Goal: Task Accomplishment & Management: Use online tool/utility

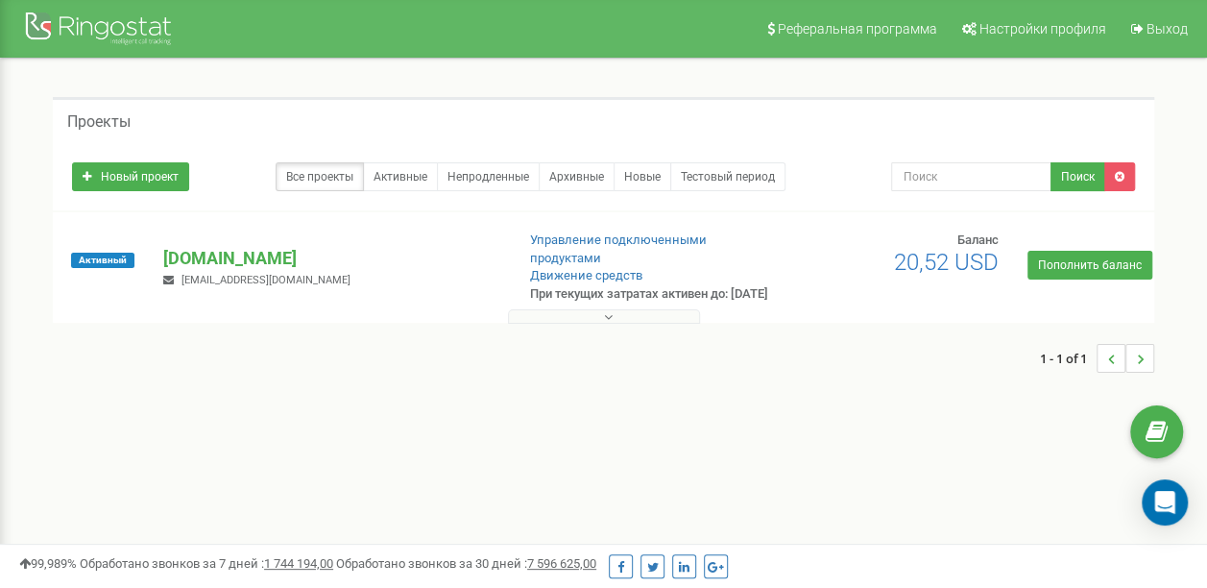
drag, startPoint x: 0, startPoint y: 0, endPoint x: 524, endPoint y: 401, distance: 660.4
click at [524, 392] on div "1 - 1 of 1" at bounding box center [604, 358] width 1102 height 67
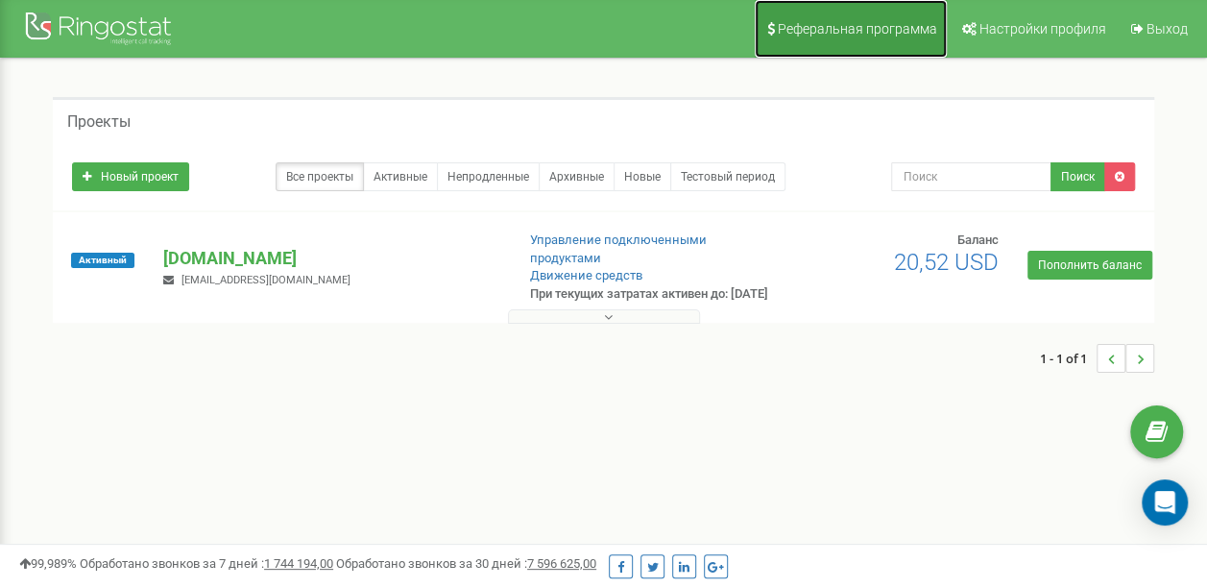
click at [897, 19] on link "Реферальная программа" at bounding box center [851, 29] width 192 height 58
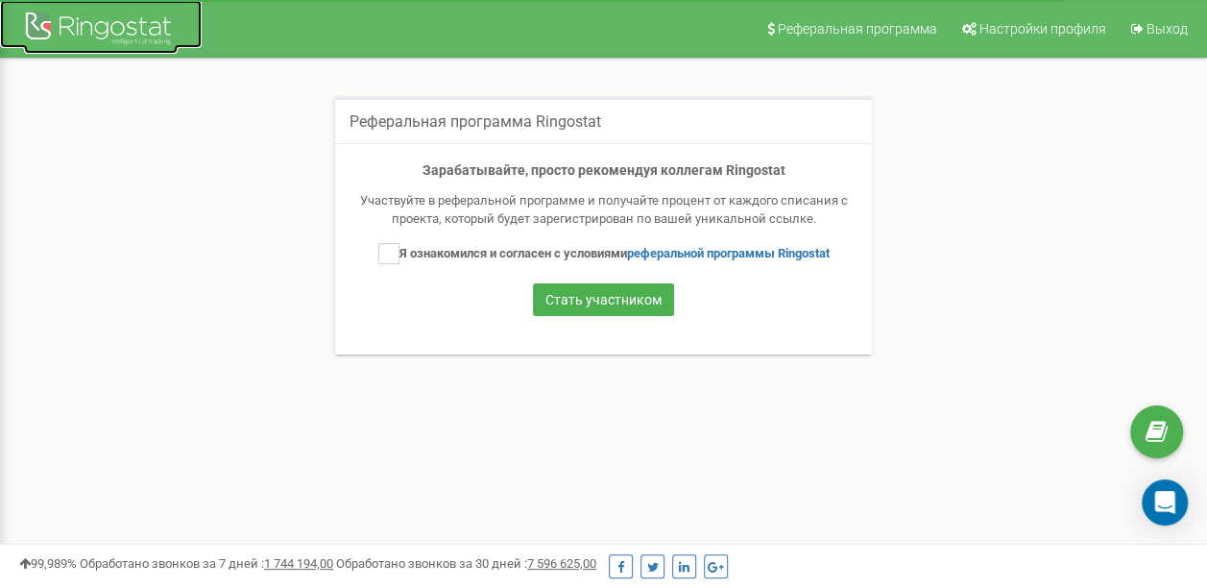
click at [119, 35] on div at bounding box center [101, 31] width 154 height 46
click at [1160, 426] on icon at bounding box center [1157, 432] width 22 height 29
click at [165, 394] on div "Реферальная программа Ringostat Зарабатывайте, просто рекомендуя коллегам Ringo…" at bounding box center [603, 238] width 1178 height 358
click at [98, 27] on div at bounding box center [101, 31] width 154 height 46
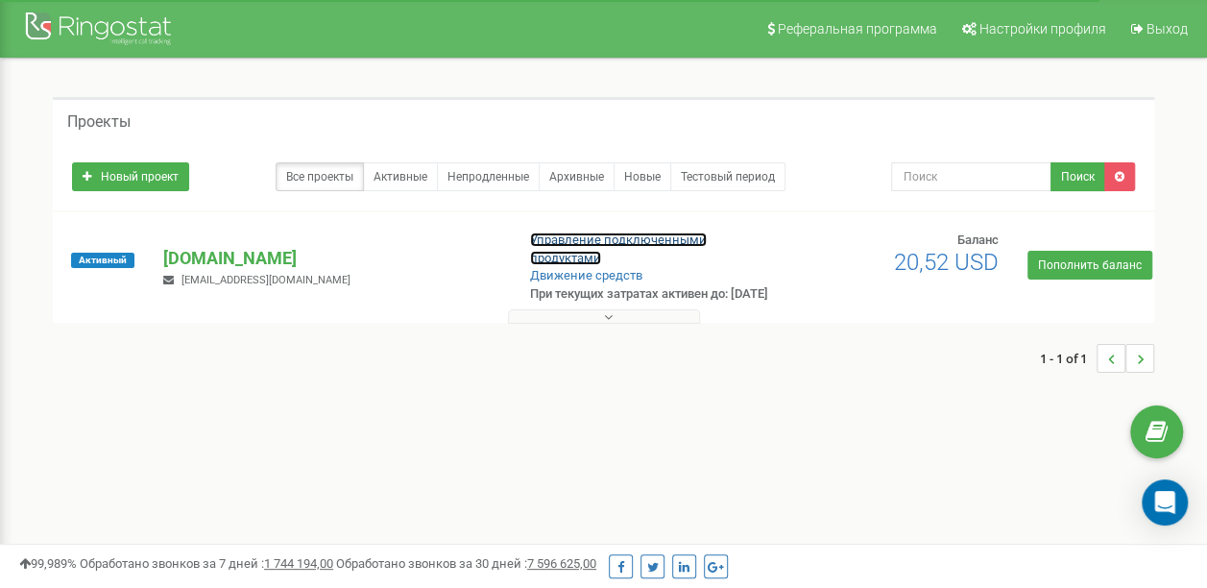
click at [594, 249] on link "Управление подключенными продуктами" at bounding box center [618, 248] width 177 height 33
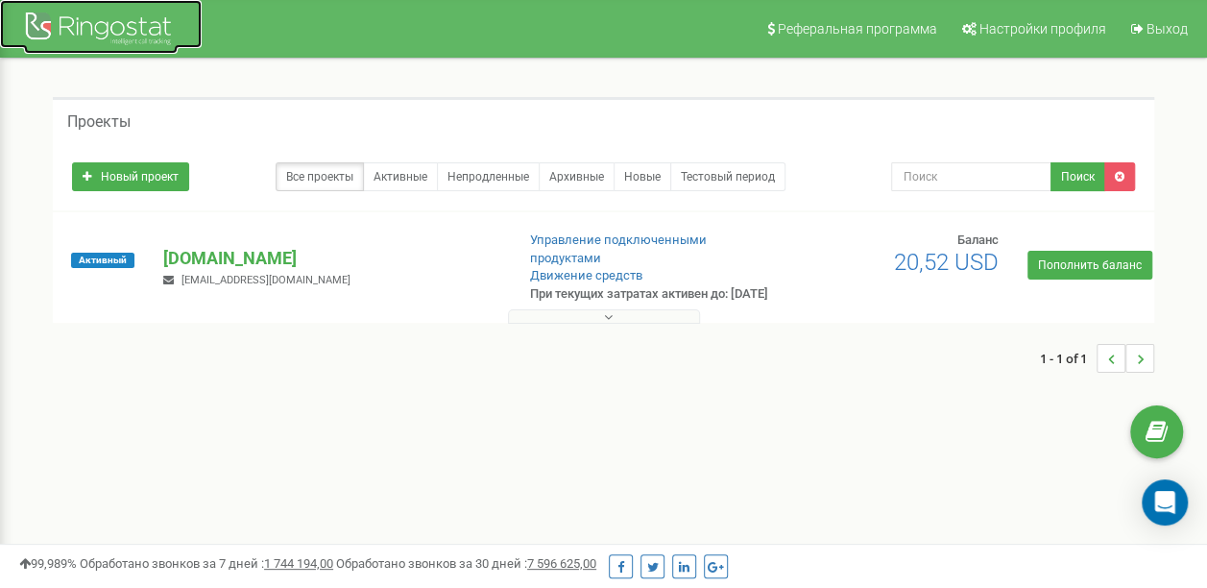
click at [127, 31] on div at bounding box center [101, 31] width 154 height 46
click at [241, 271] on p "[DOMAIN_NAME]" at bounding box center [330, 258] width 335 height 25
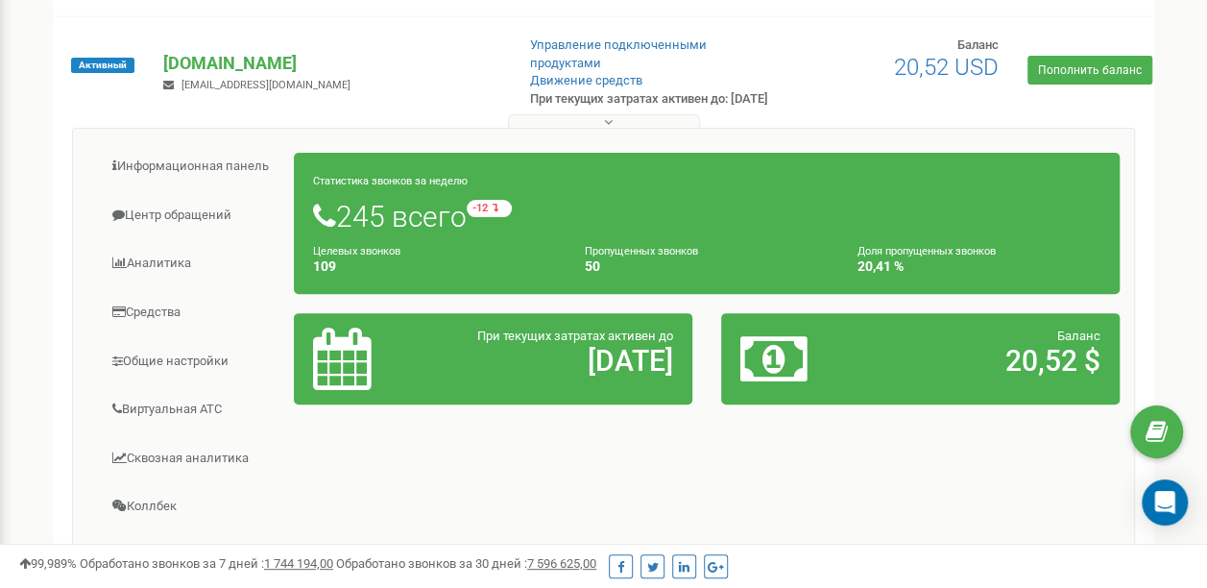
scroll to position [202, 0]
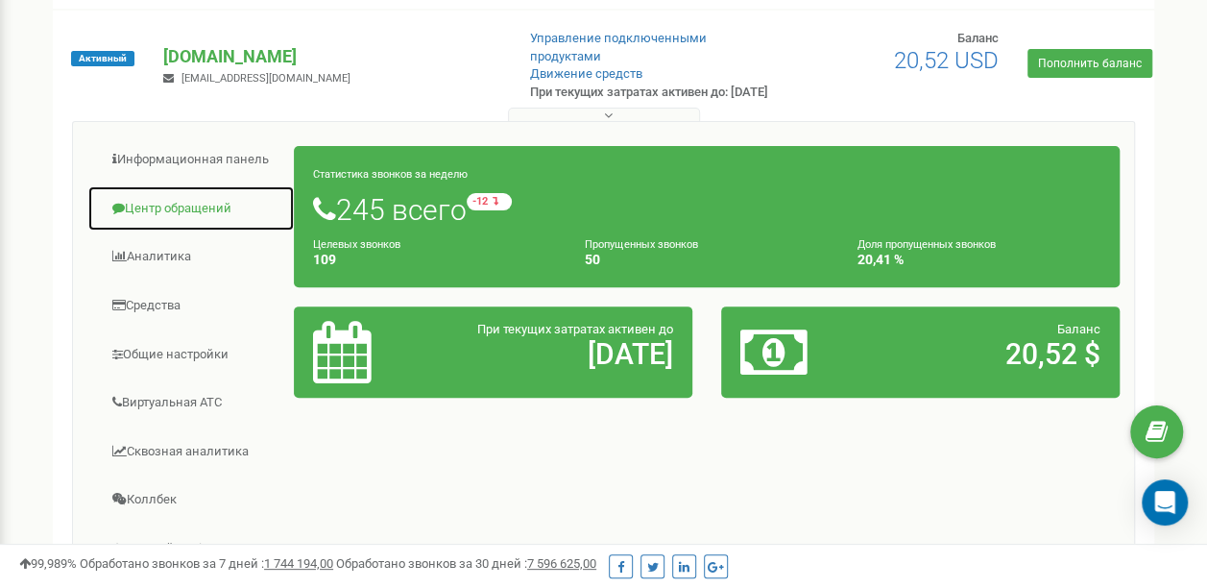
click at [178, 232] on link "Центр обращений" at bounding box center [190, 208] width 207 height 47
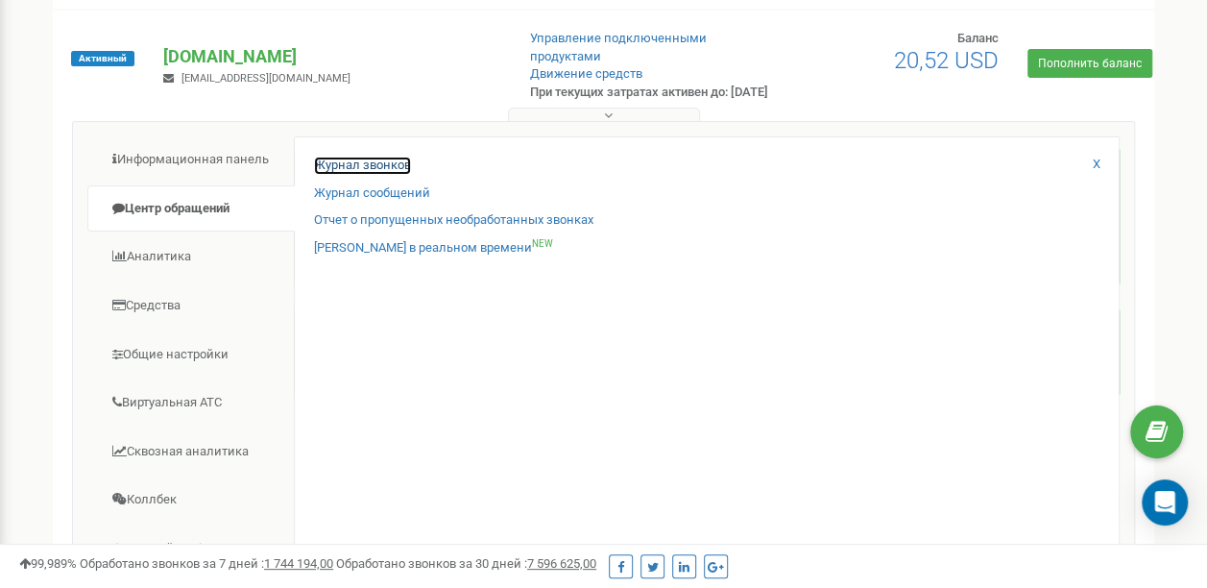
click at [328, 175] on link "Журнал звонков" at bounding box center [362, 166] width 97 height 18
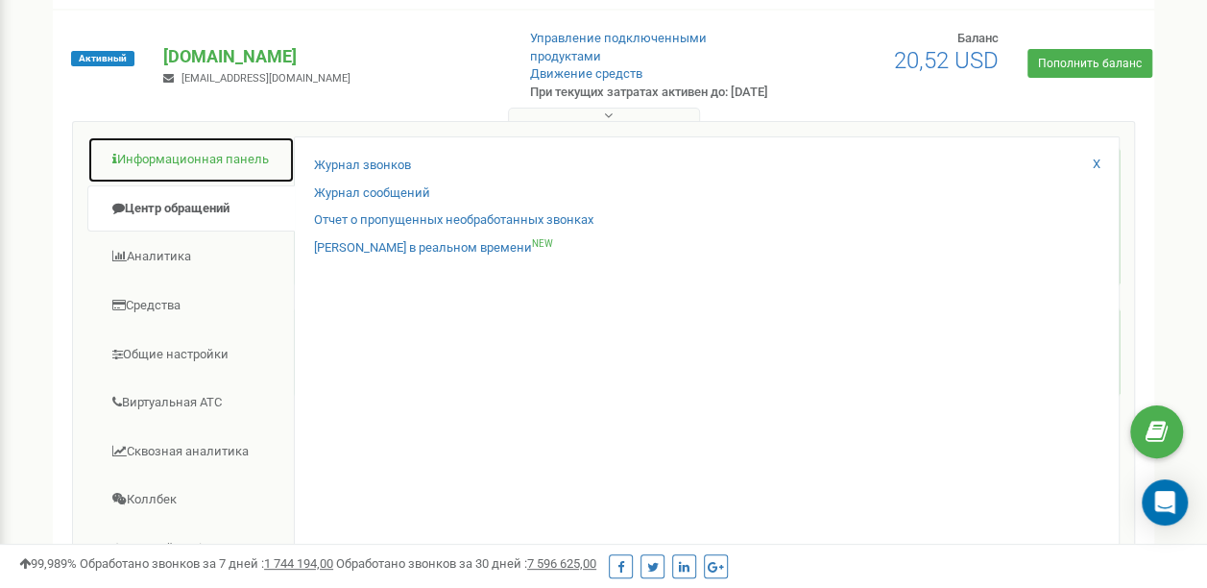
click at [186, 179] on link "Информационная панель" at bounding box center [190, 159] width 207 height 47
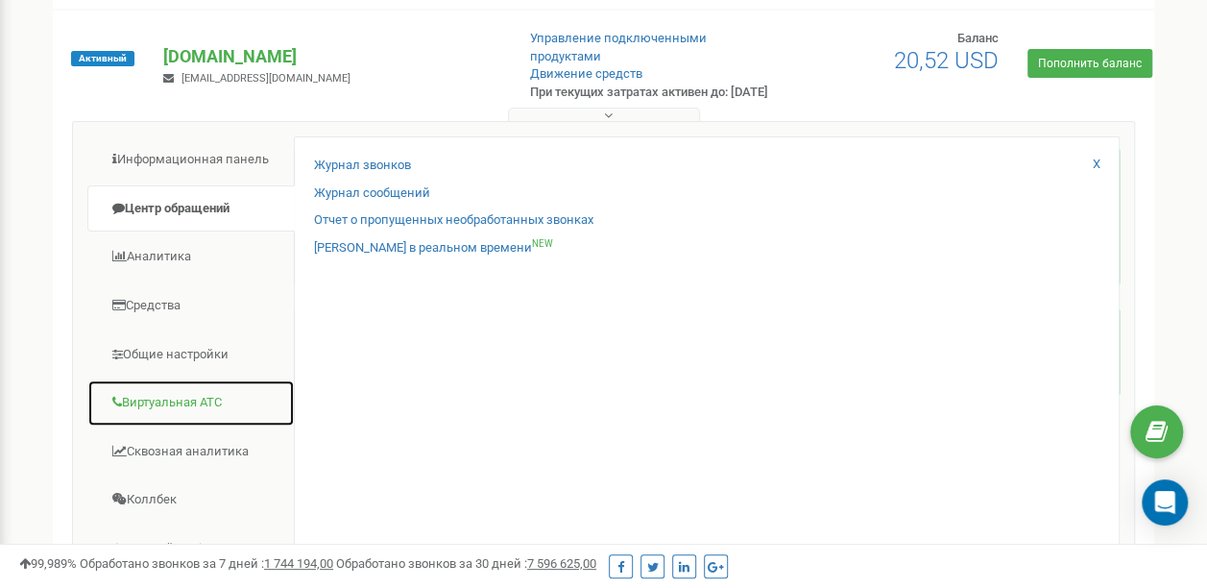
click at [168, 420] on link "Виртуальная АТС" at bounding box center [190, 402] width 207 height 47
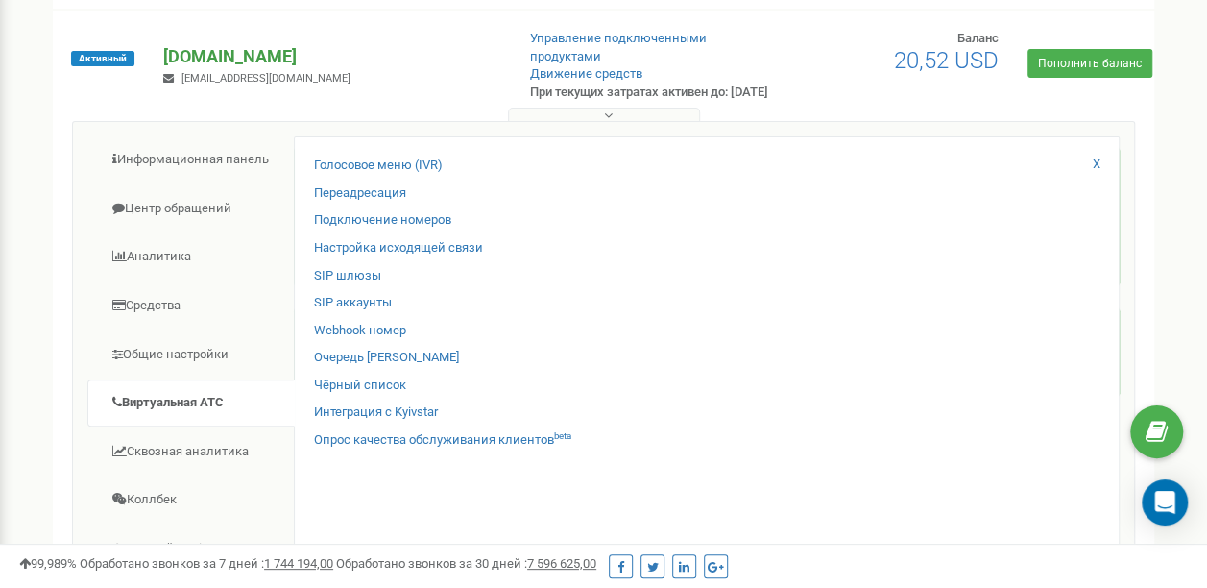
click at [227, 63] on p "[DOMAIN_NAME]" at bounding box center [330, 56] width 335 height 25
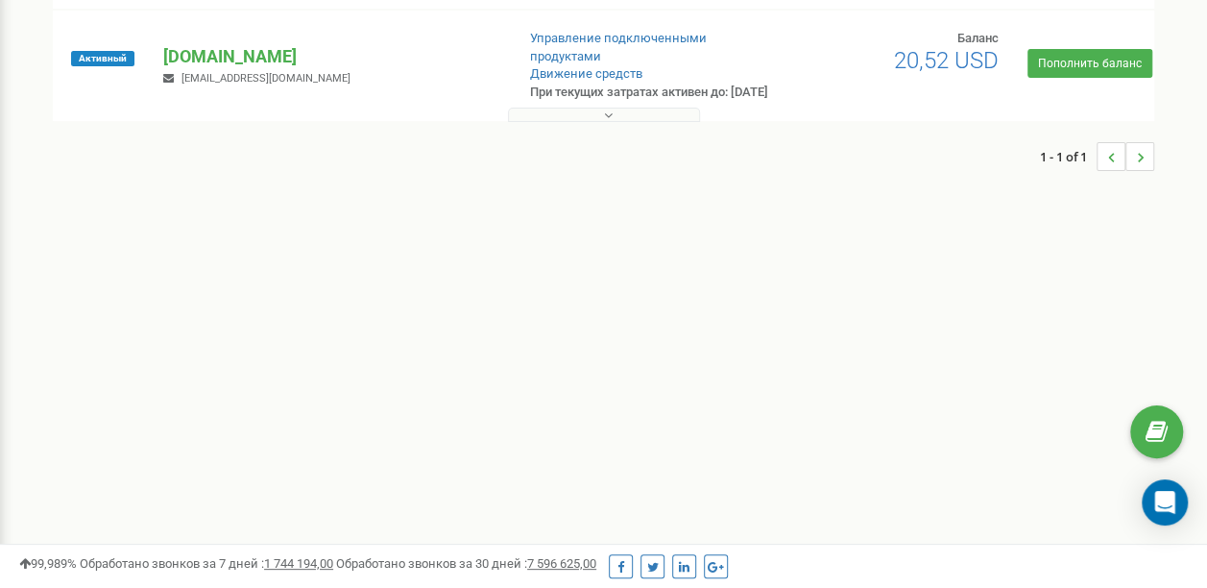
click at [1138, 165] on icon "..." at bounding box center [1140, 157] width 7 height 29
click at [1108, 170] on icon "..." at bounding box center [1111, 157] width 7 height 29
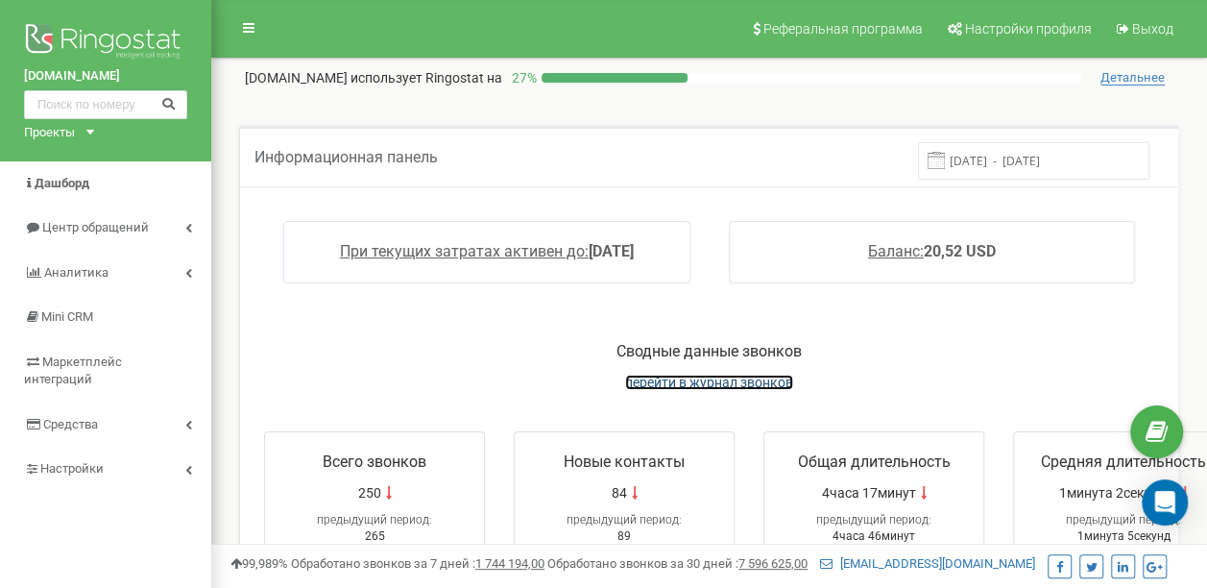
click at [741, 379] on span "перейти в журнал звонков" at bounding box center [709, 382] width 168 height 15
